Goal: Transaction & Acquisition: Purchase product/service

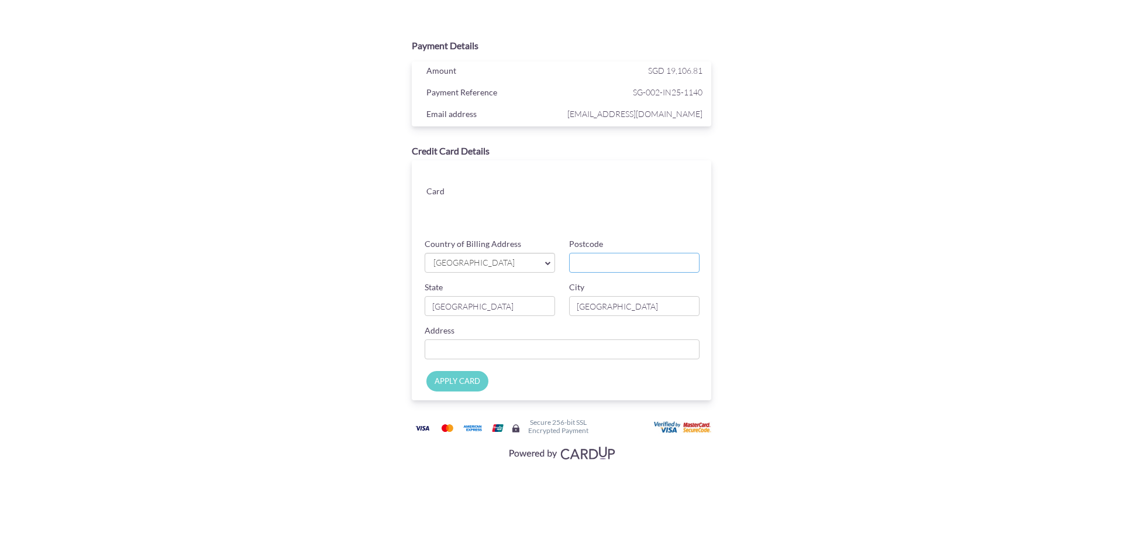
click at [616, 265] on input "Postcode" at bounding box center [634, 263] width 130 height 20
type input "439945"
type input "[STREET_ADDRESS]"
click at [460, 384] on input "APPLY CARD" at bounding box center [458, 381] width 62 height 20
click at [463, 378] on input "APPLY CARD" at bounding box center [458, 381] width 62 height 20
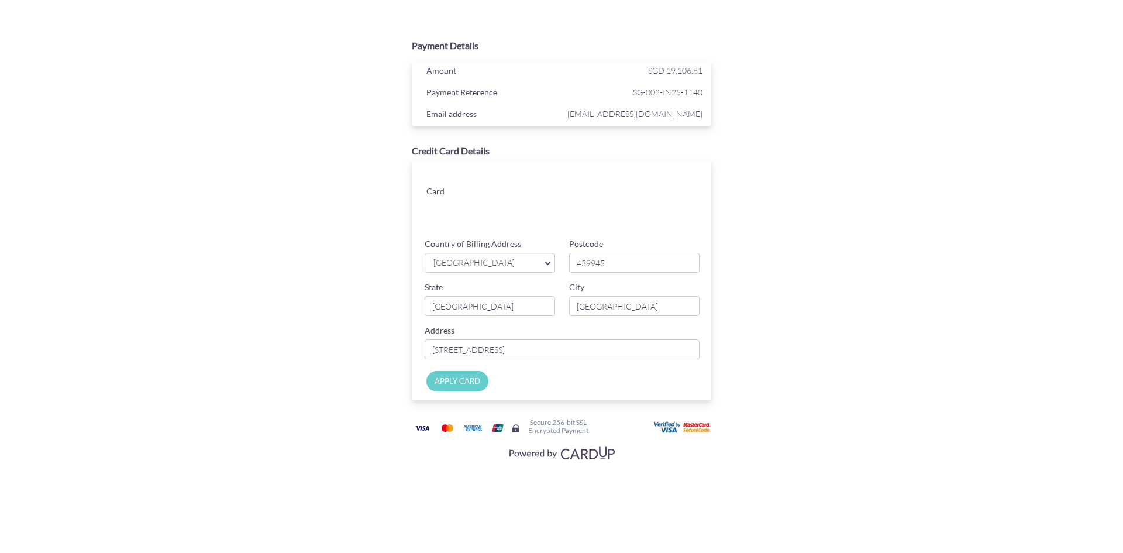
type input "Applying..."
